Goal: Task Accomplishment & Management: Manage account settings

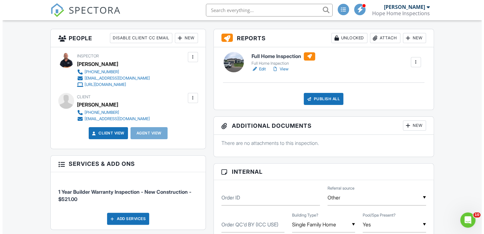
scroll to position [158, 0]
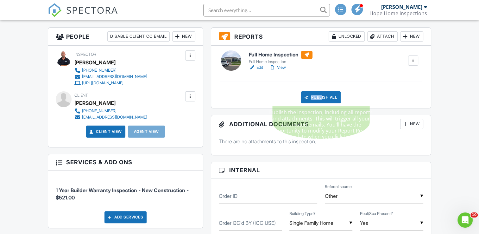
click at [318, 99] on div "Publish All" at bounding box center [321, 97] width 40 height 12
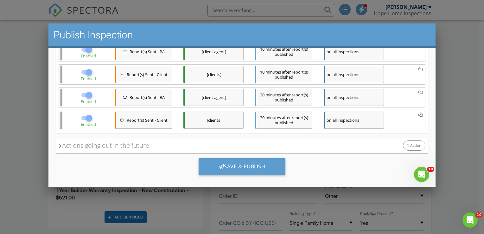
scroll to position [112, 0]
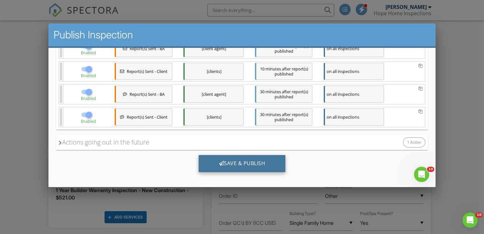
click at [235, 164] on div "Save & Publish" at bounding box center [241, 163] width 87 height 17
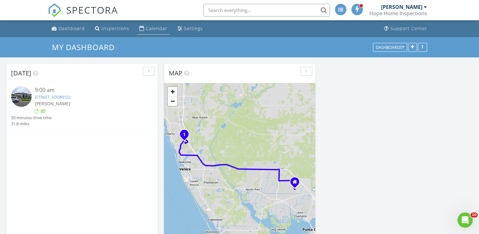
click at [155, 28] on div "Calendar" at bounding box center [157, 28] width 22 height 6
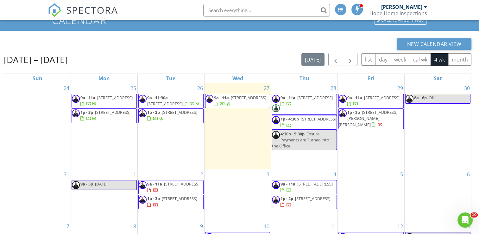
scroll to position [21, 0]
